Goal: Navigation & Orientation: Find specific page/section

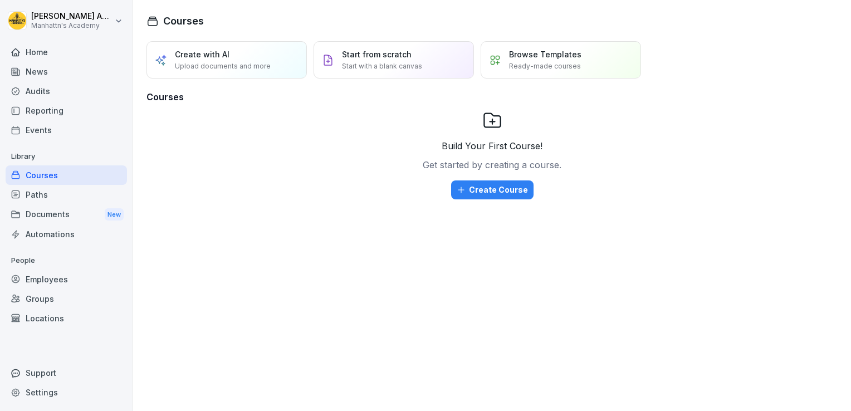
click at [48, 47] on div "Home" at bounding box center [66, 51] width 121 height 19
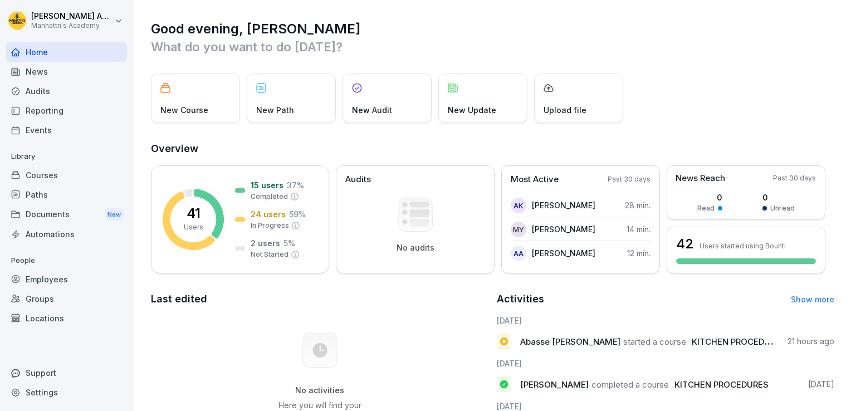
click at [45, 175] on div "Courses" at bounding box center [66, 174] width 121 height 19
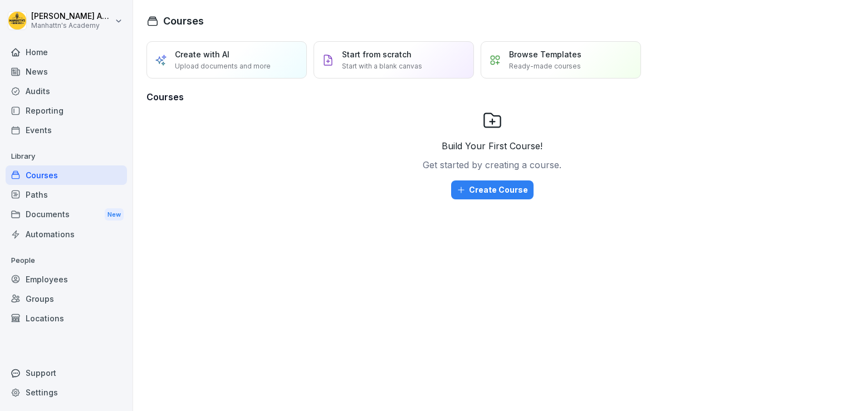
click at [66, 116] on div "Reporting" at bounding box center [66, 110] width 121 height 19
